Goal: Use online tool/utility: Utilize a website feature to perform a specific function

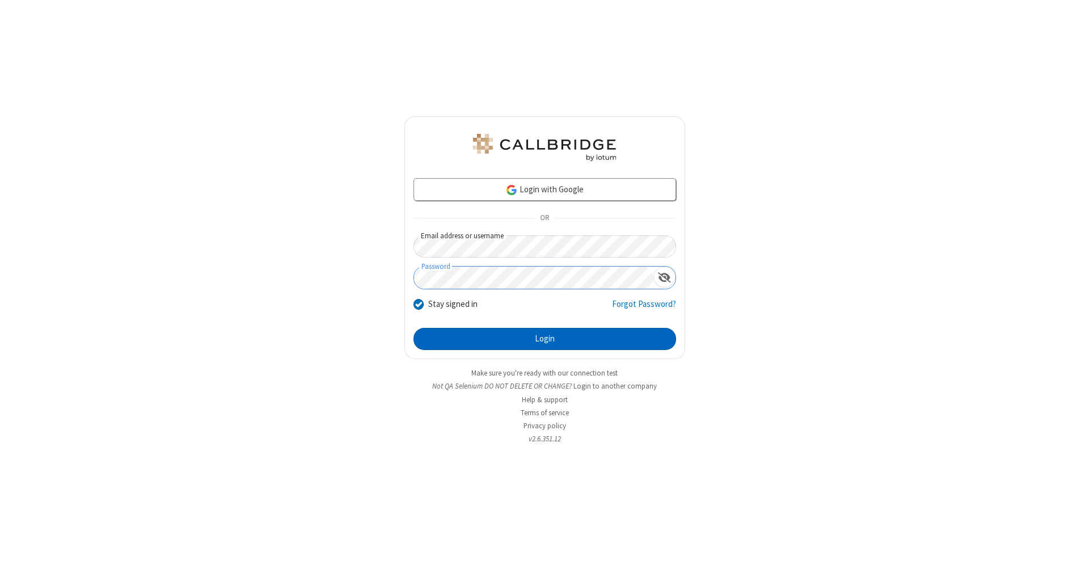
click at [545, 339] on button "Login" at bounding box center [545, 339] width 263 height 23
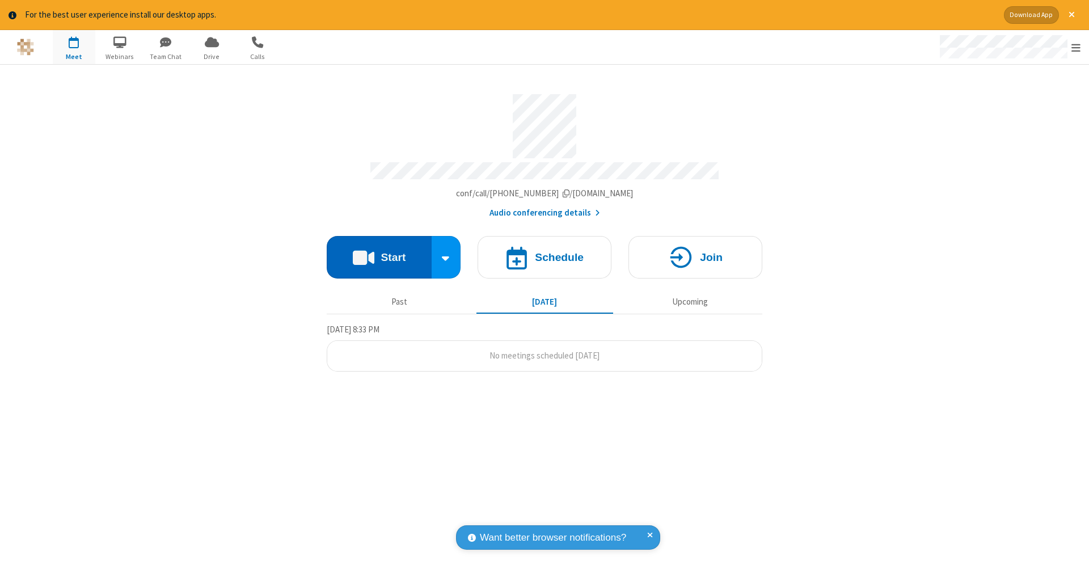
click at [379, 251] on button "Start" at bounding box center [379, 257] width 105 height 43
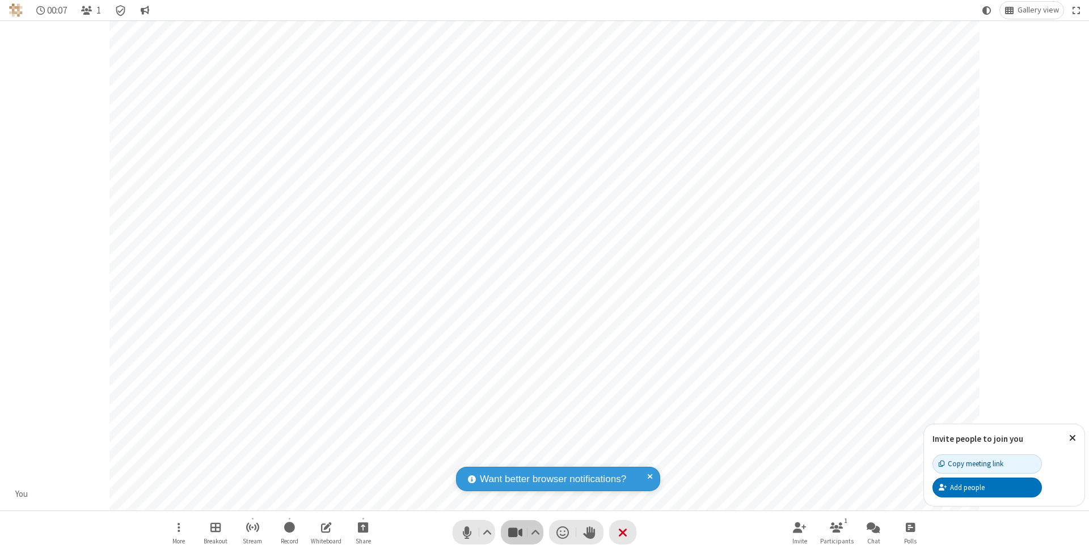
click at [515, 532] on span "Stop video (⌘+Shift+V)" at bounding box center [515, 532] width 17 height 16
click at [515, 532] on span "Start video (⌘+Shift+V)" at bounding box center [515, 532] width 17 height 16
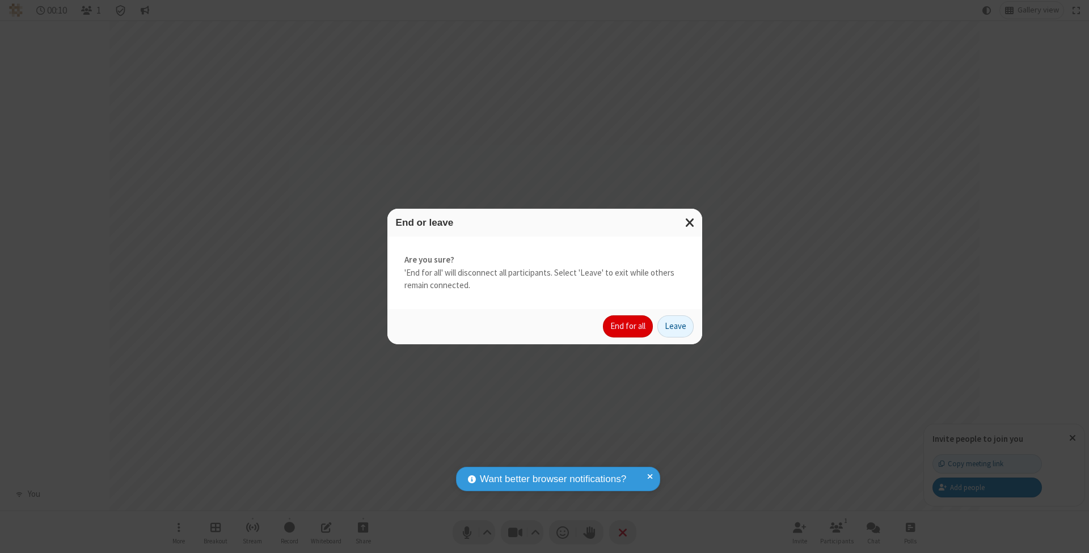
click at [629, 326] on button "End for all" at bounding box center [628, 326] width 50 height 23
